Goal: Information Seeking & Learning: Learn about a topic

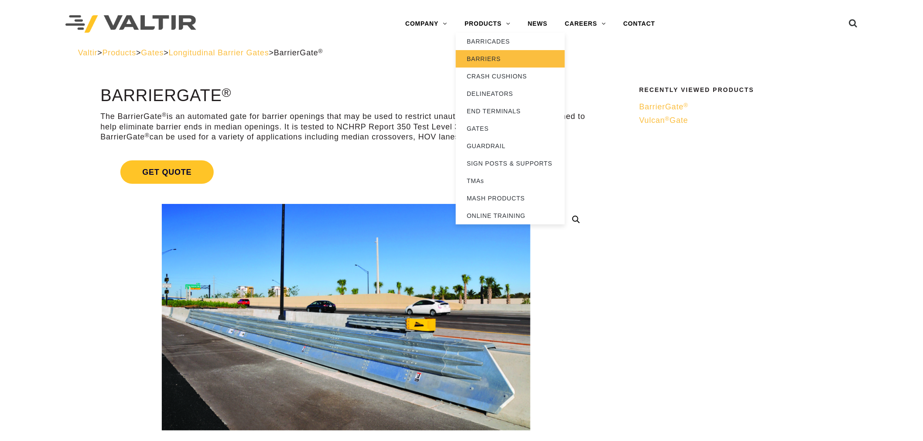
click at [487, 60] on link "BARRIERS" at bounding box center [510, 58] width 109 height 17
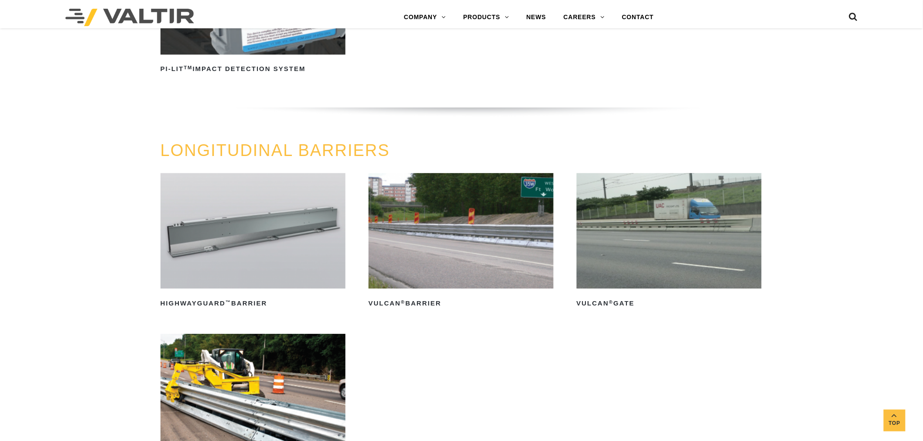
scroll to position [969, 0]
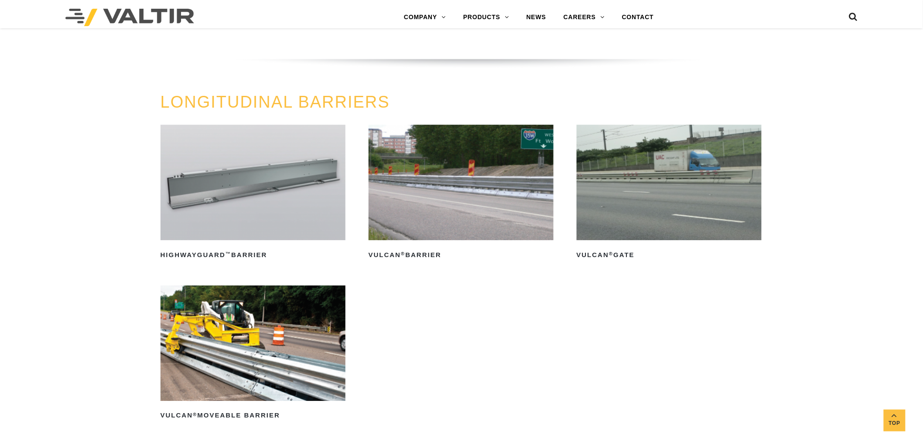
click at [442, 185] on img at bounding box center [461, 183] width 185 height 116
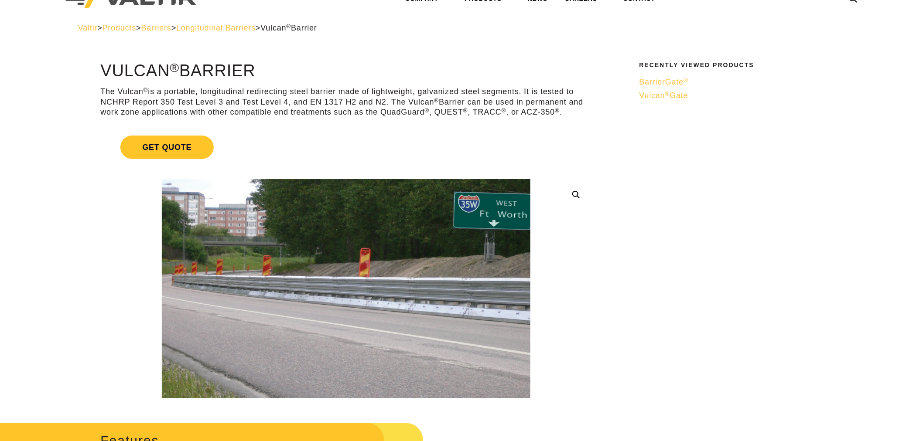
scroll to position [48, 0]
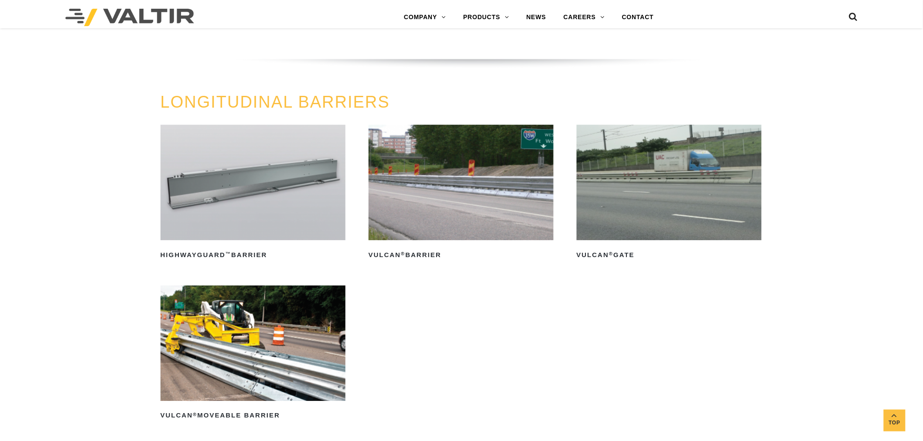
scroll to position [969, 0]
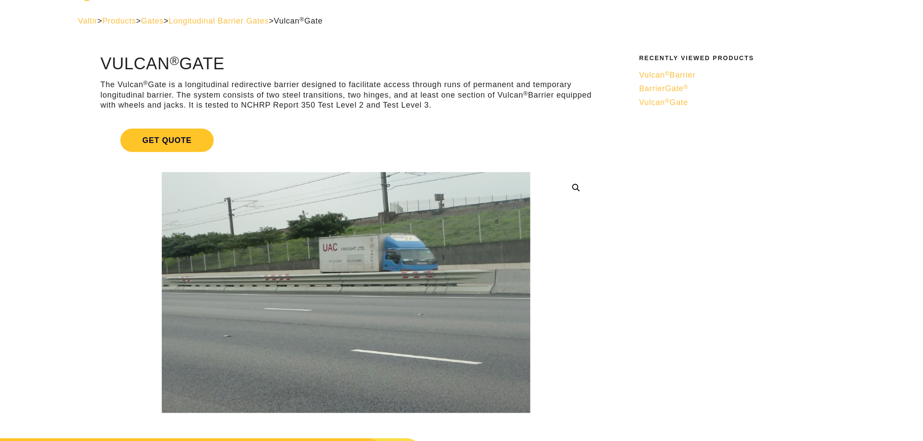
scroll to position [48, 0]
